Goal: Download file/media

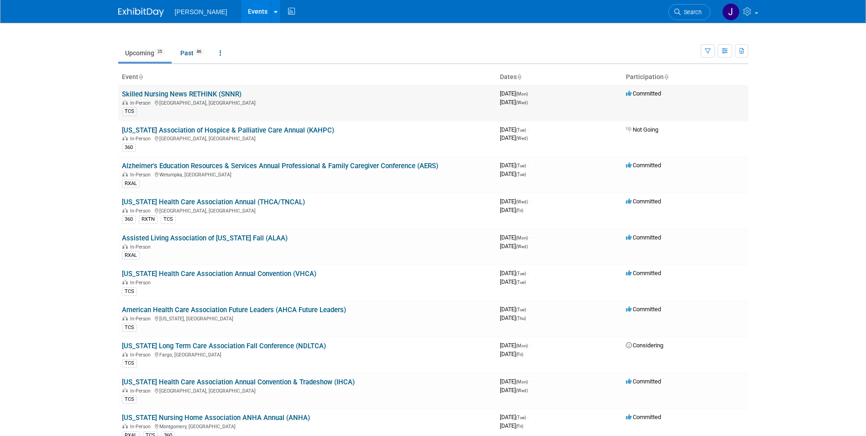
click at [201, 93] on link "Skilled Nursing News RETHINK (SNNR)" at bounding box center [182, 94] width 120 height 8
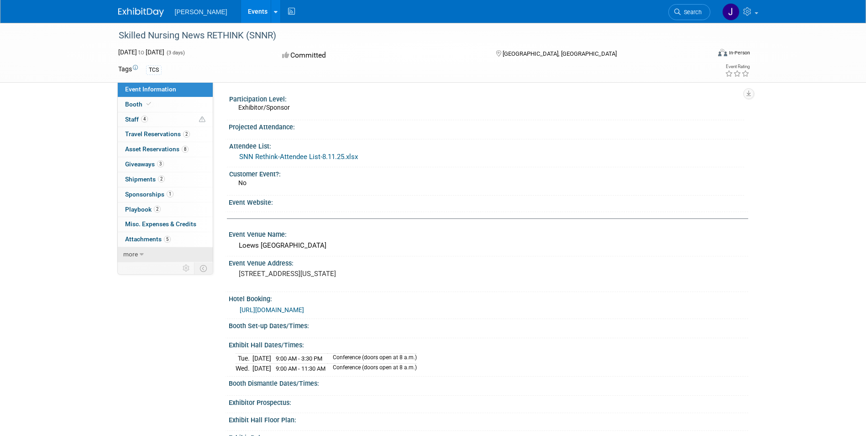
click at [140, 251] on icon at bounding box center [142, 254] width 4 height 6
click at [140, 269] on span "Event Binder (.pdf export)" at bounding box center [161, 268] width 73 height 7
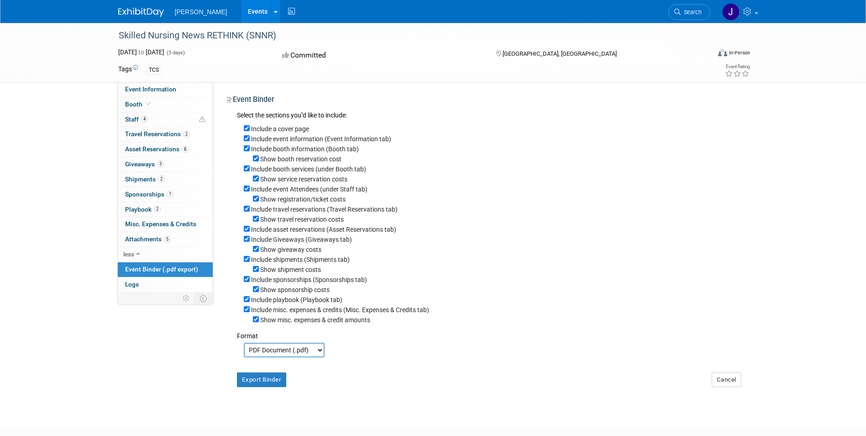
scroll to position [46, 0]
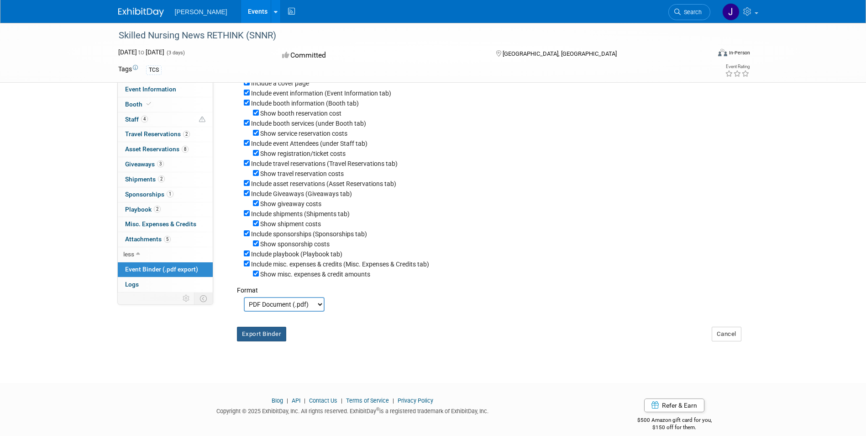
click at [278, 341] on button "Export Binder" at bounding box center [262, 334] width 50 height 15
